Goal: Check status: Check status

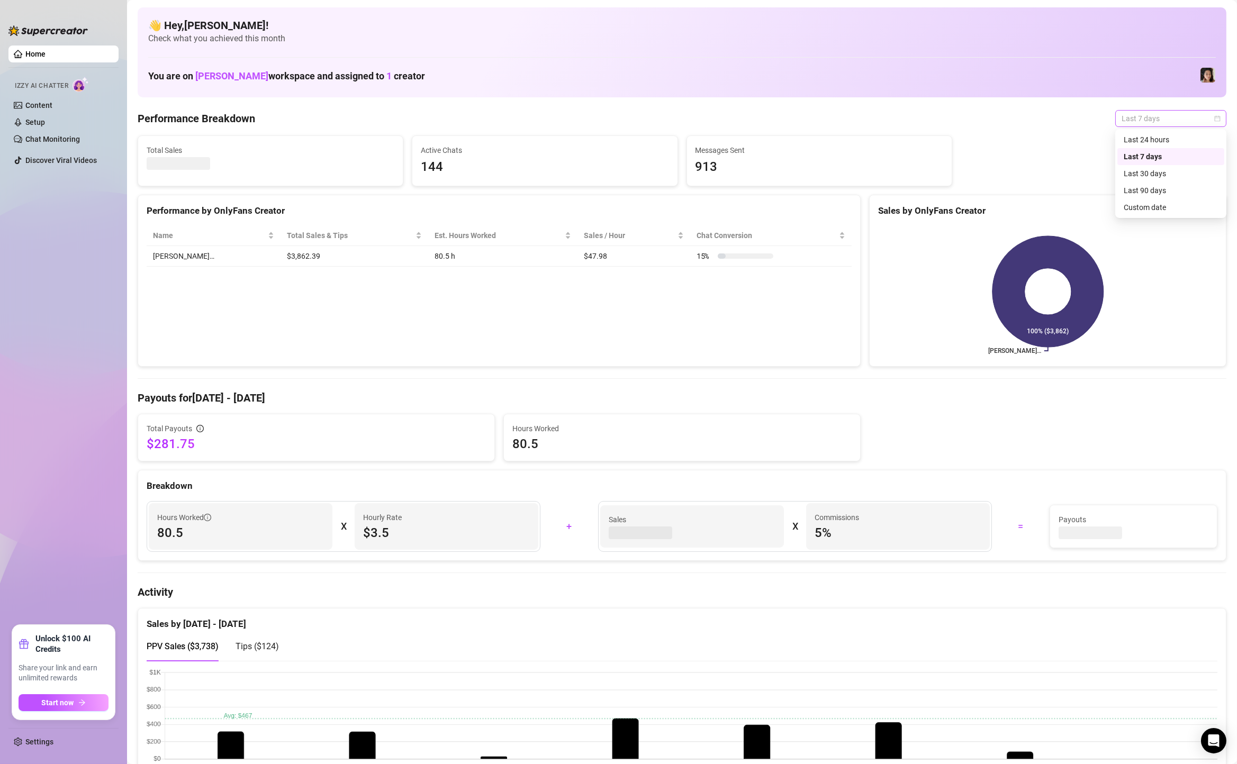
click at [1200, 112] on span "Last 7 days" at bounding box center [1171, 119] width 98 height 16
click at [1176, 212] on div "Custom date" at bounding box center [1171, 208] width 94 height 12
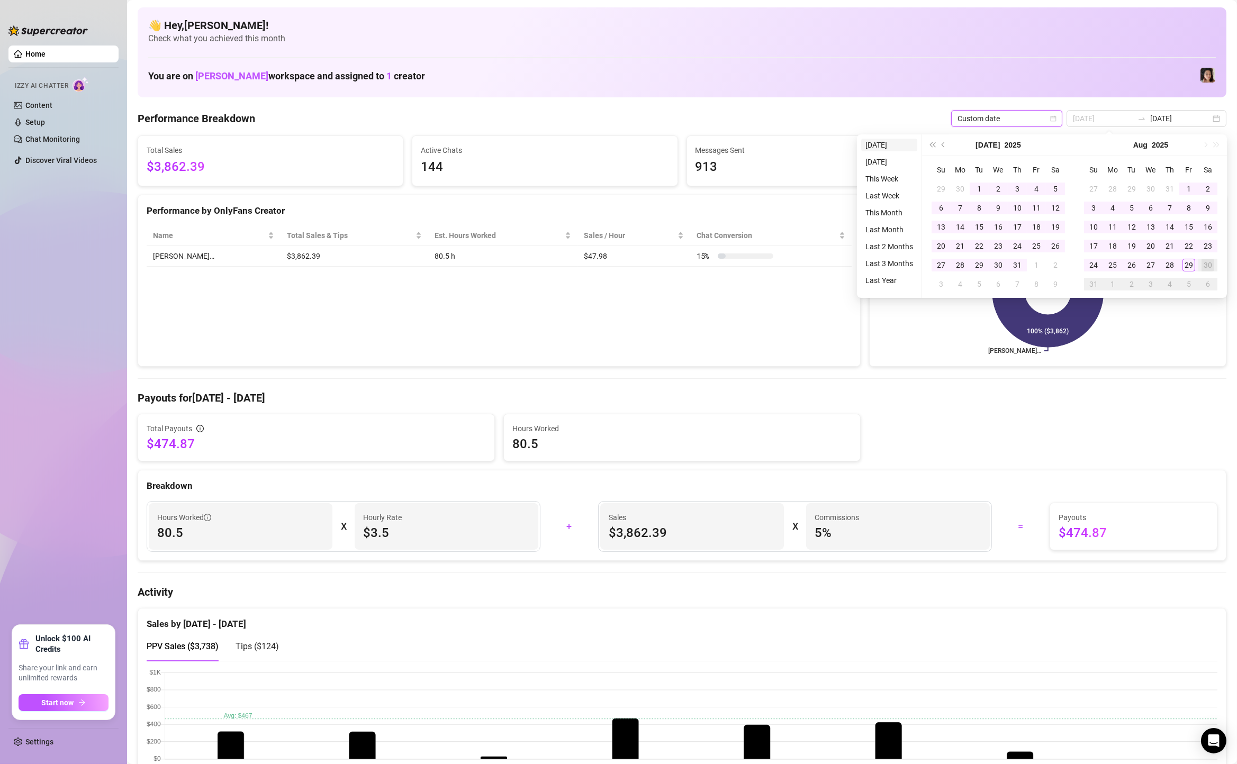
type input "[DATE]"
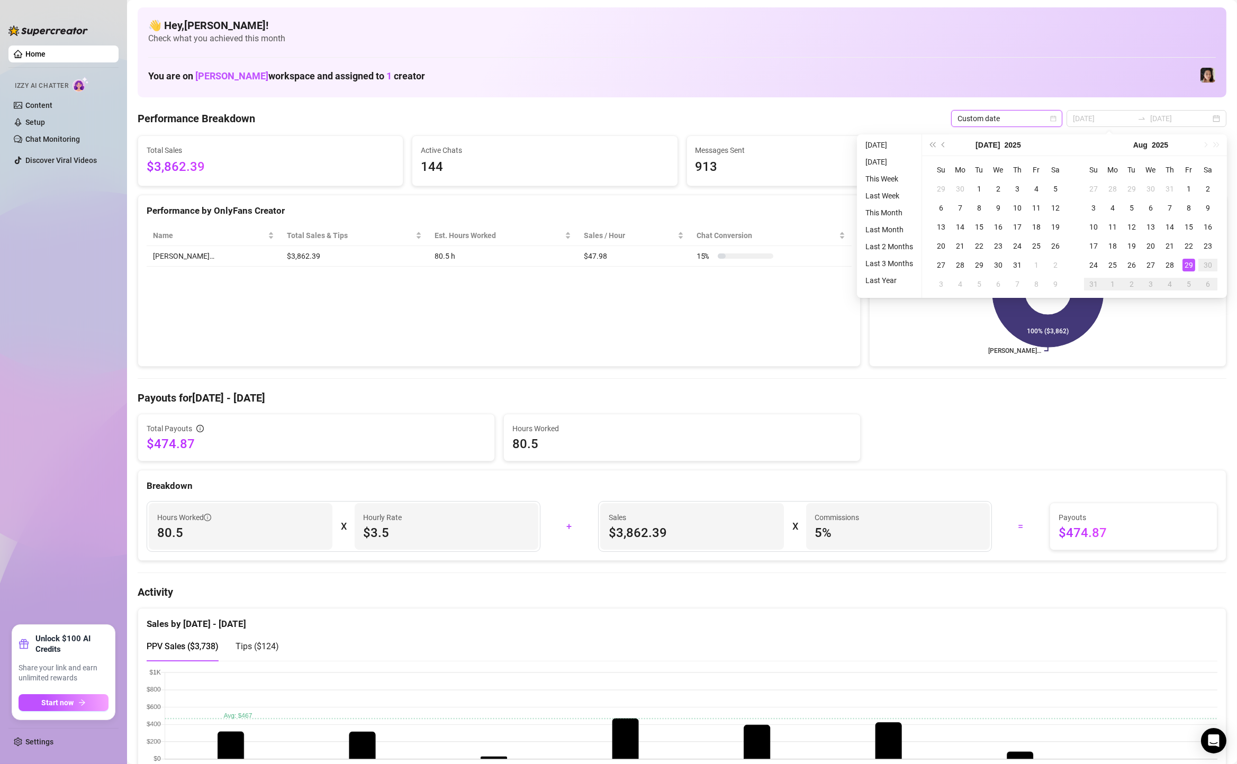
type input "[DATE]"
click at [900, 138] on ul "[DATE] [DATE] This Week Last Week This Month Last Month Last 2 Months Last 3 Mo…" at bounding box center [889, 216] width 65 height 164
type input "[DATE]"
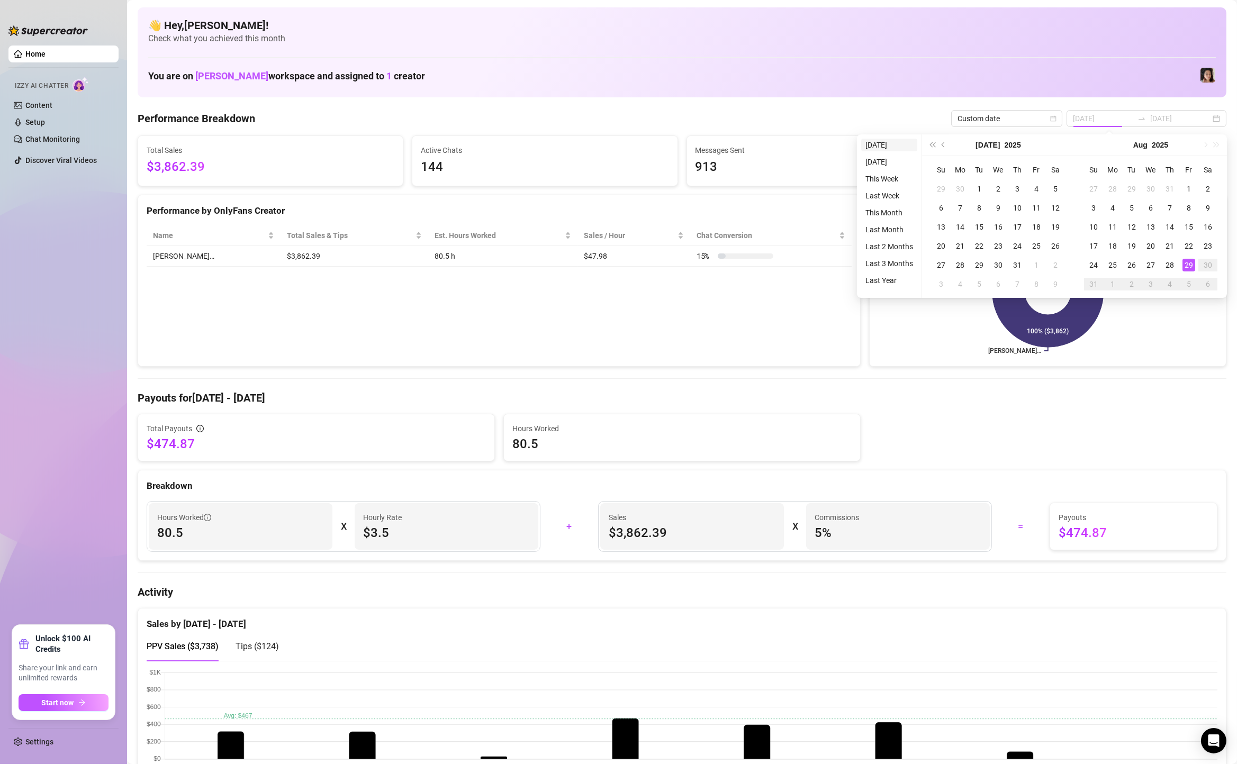
click at [898, 144] on li "[DATE]" at bounding box center [889, 145] width 56 height 13
type input "[DATE]"
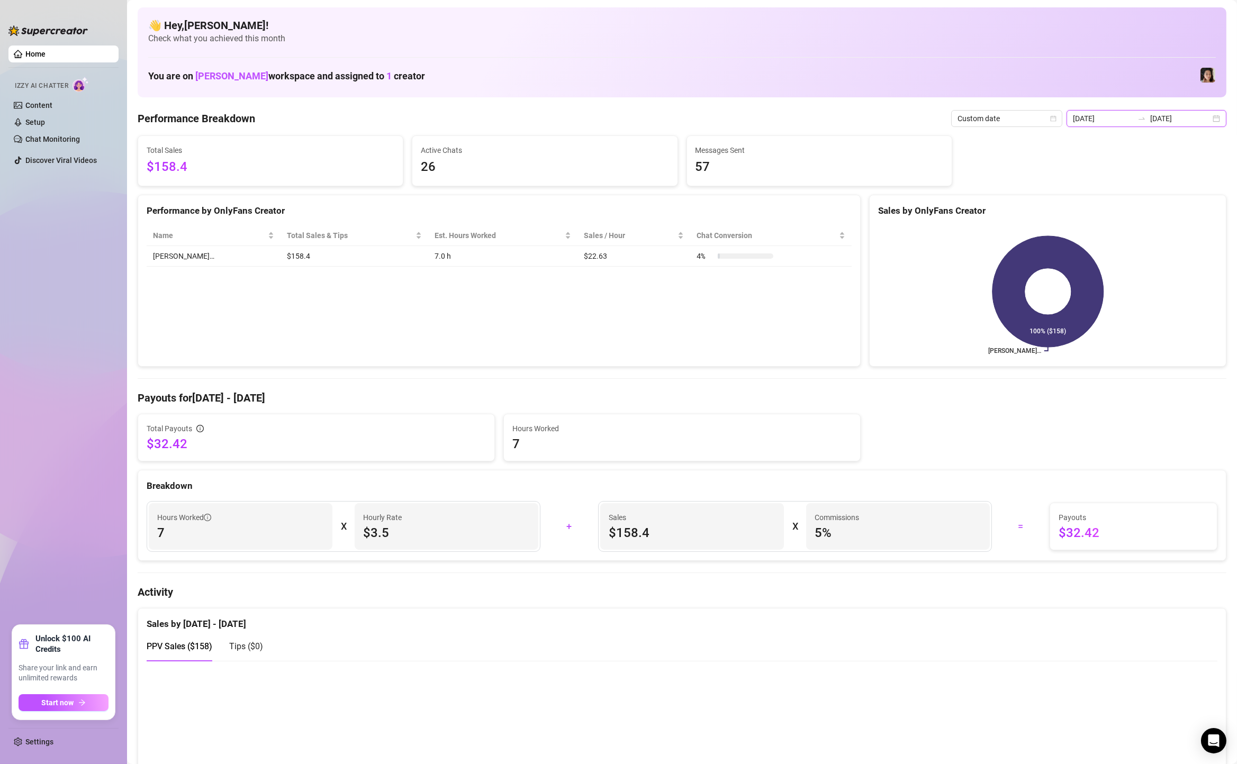
click at [1206, 120] on input "[DATE]" at bounding box center [1180, 119] width 60 height 12
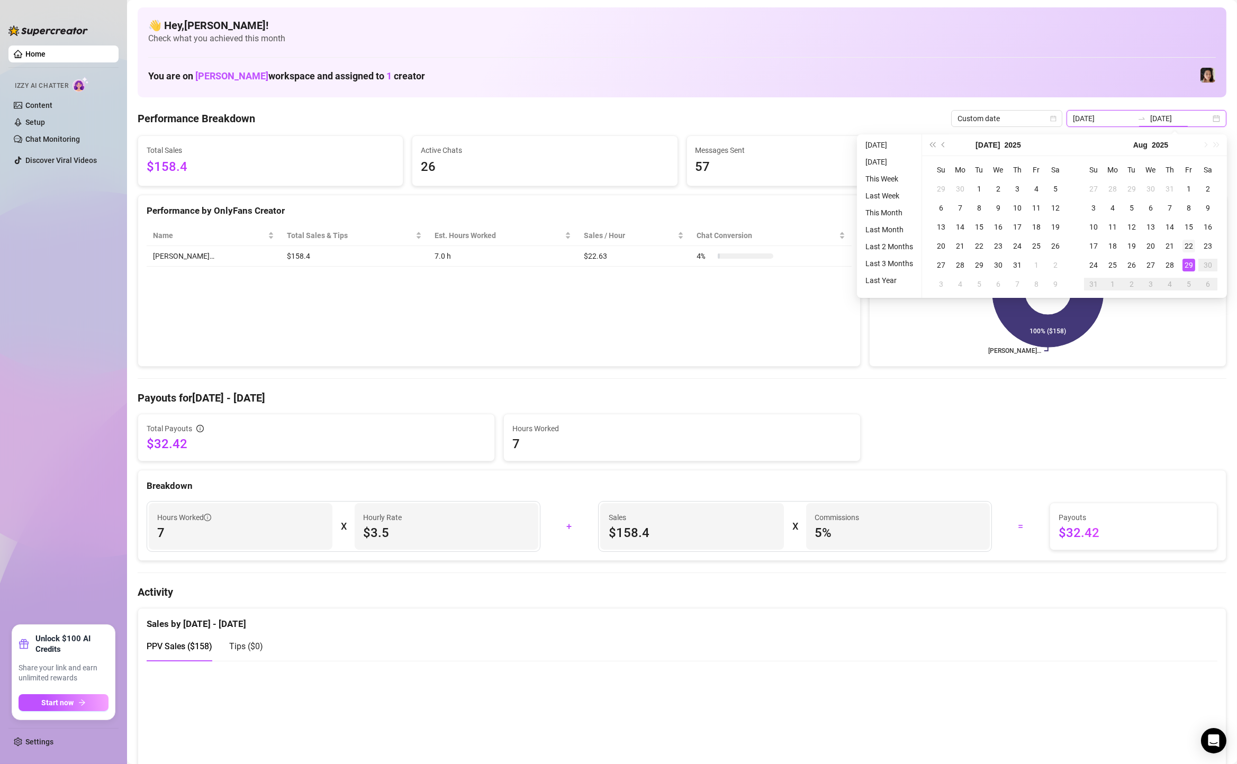
type input "[DATE]"
click at [1185, 243] on div "22" at bounding box center [1188, 246] width 13 height 13
click at [1188, 259] on div "29" at bounding box center [1188, 265] width 13 height 13
type input "[DATE]"
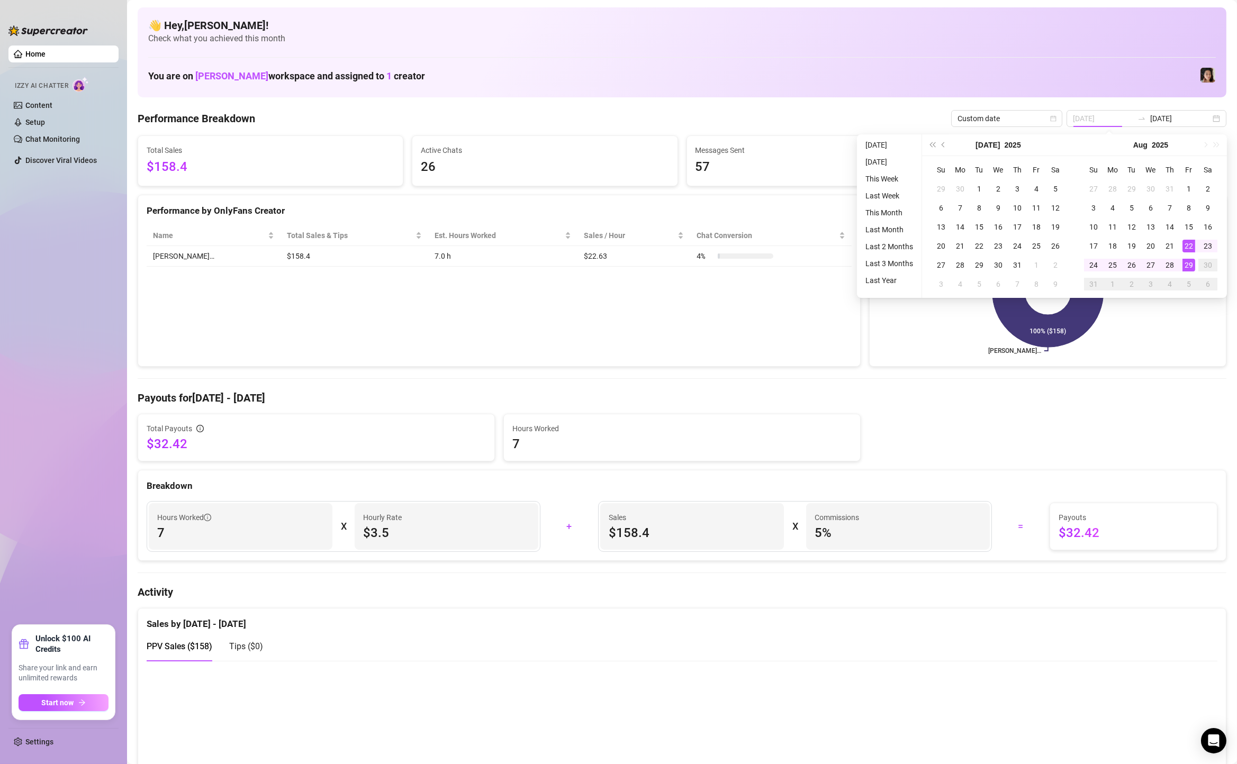
type input "[DATE]"
